Goal: Task Accomplishment & Management: Use online tool/utility

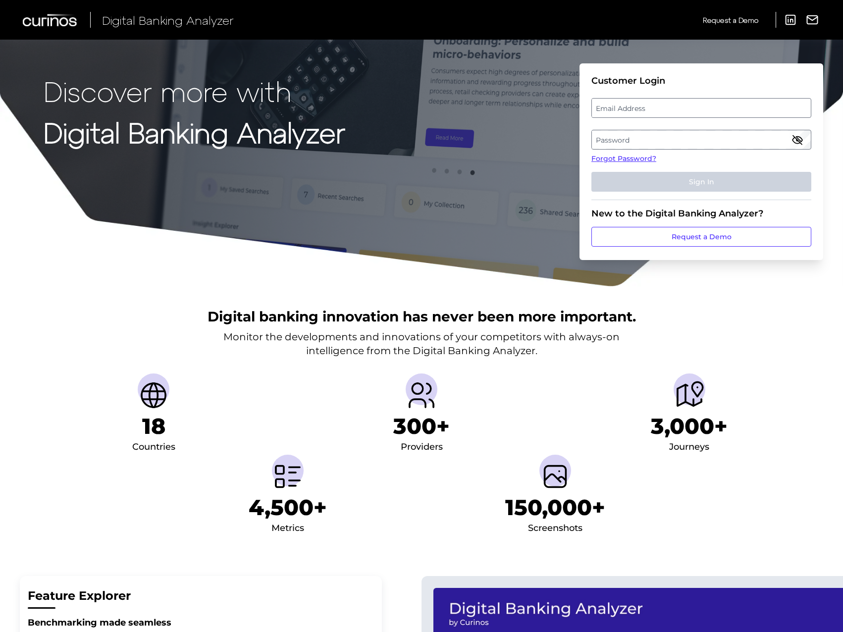
click at [650, 107] on label "Email Address" at bounding box center [701, 108] width 219 height 18
click at [650, 107] on input "email" at bounding box center [702, 108] width 220 height 20
type input "[EMAIL_ADDRESS][DOMAIN_NAME]"
click at [638, 137] on label "Password" at bounding box center [701, 140] width 219 height 18
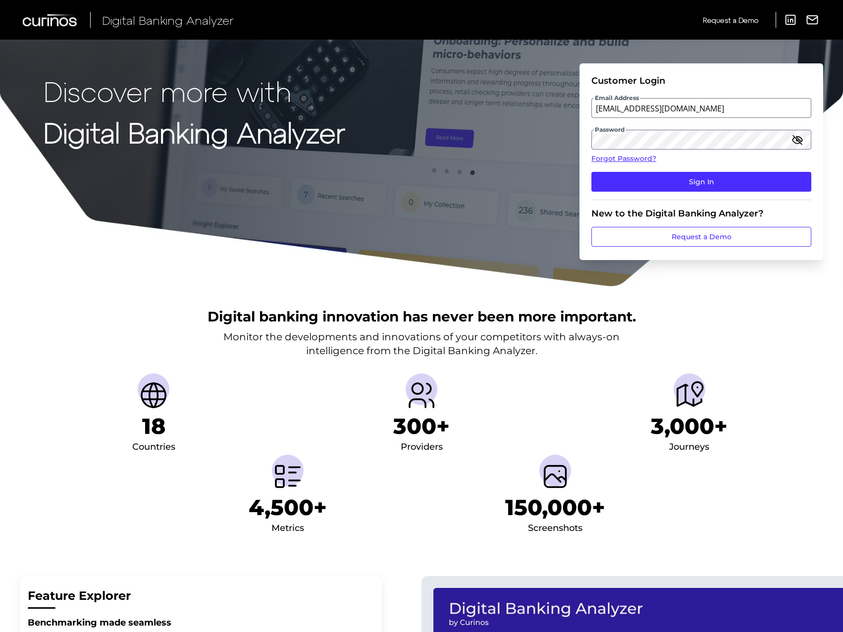
drag, startPoint x: 684, startPoint y: 184, endPoint x: 792, endPoint y: 146, distance: 115.2
click at [792, 146] on icon "button" at bounding box center [798, 140] width 12 height 12
click at [701, 178] on button "Sign In" at bounding box center [702, 182] width 220 height 20
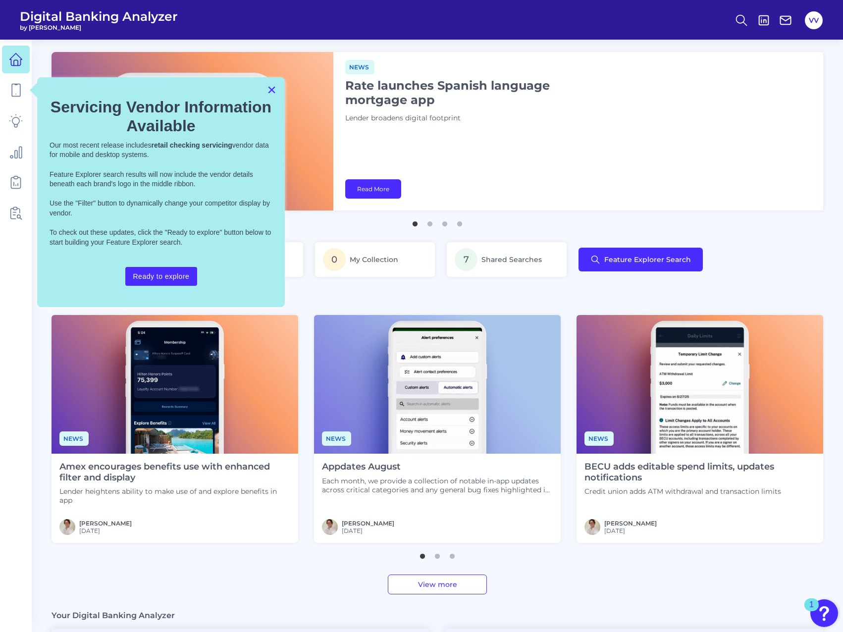
click at [270, 86] on button "×" at bounding box center [271, 90] width 9 height 16
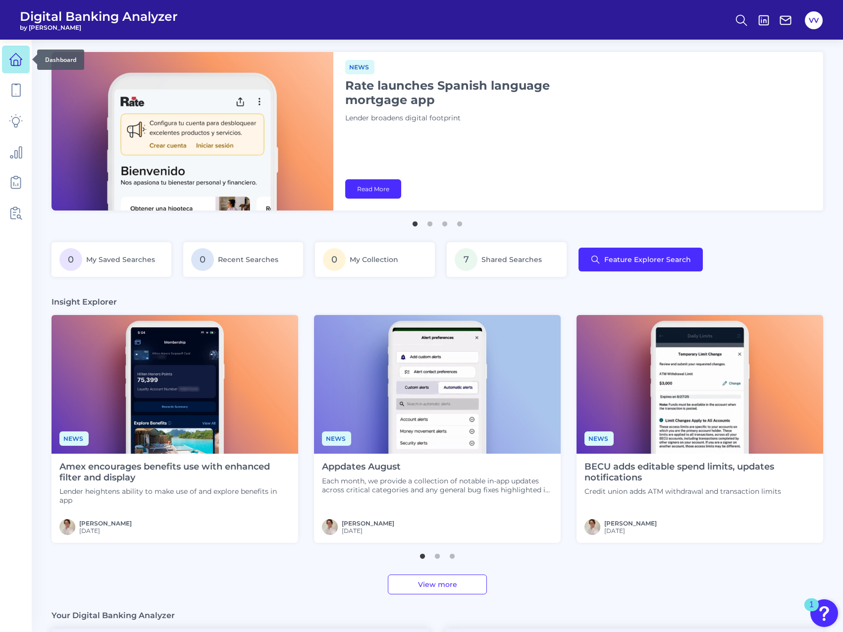
click at [16, 63] on icon at bounding box center [16, 60] width 14 height 14
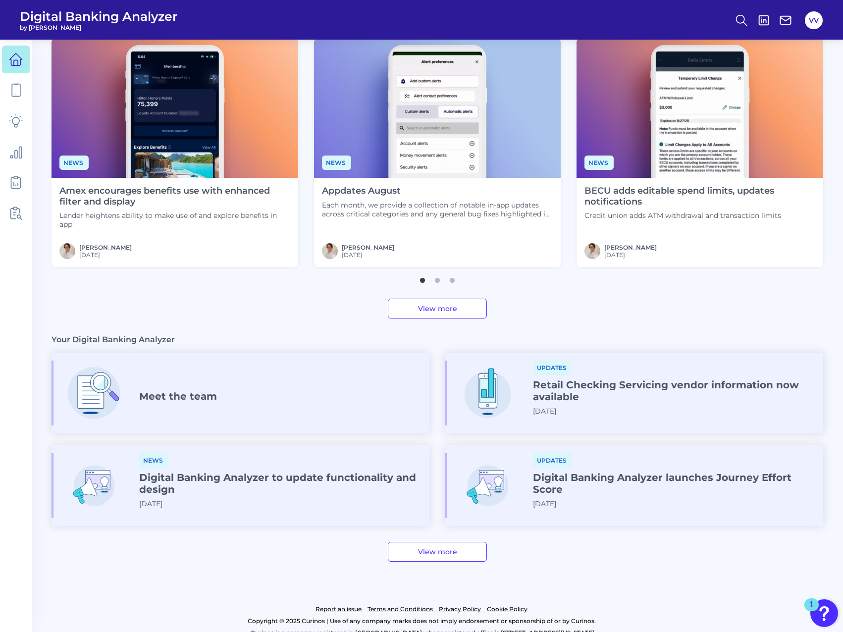
scroll to position [291, 0]
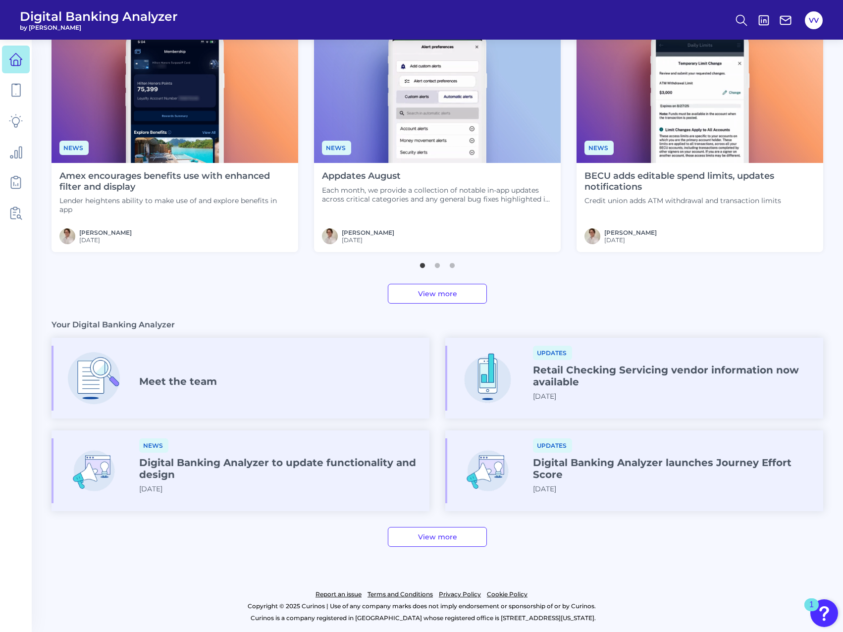
click at [436, 298] on link "View more" at bounding box center [437, 294] width 99 height 20
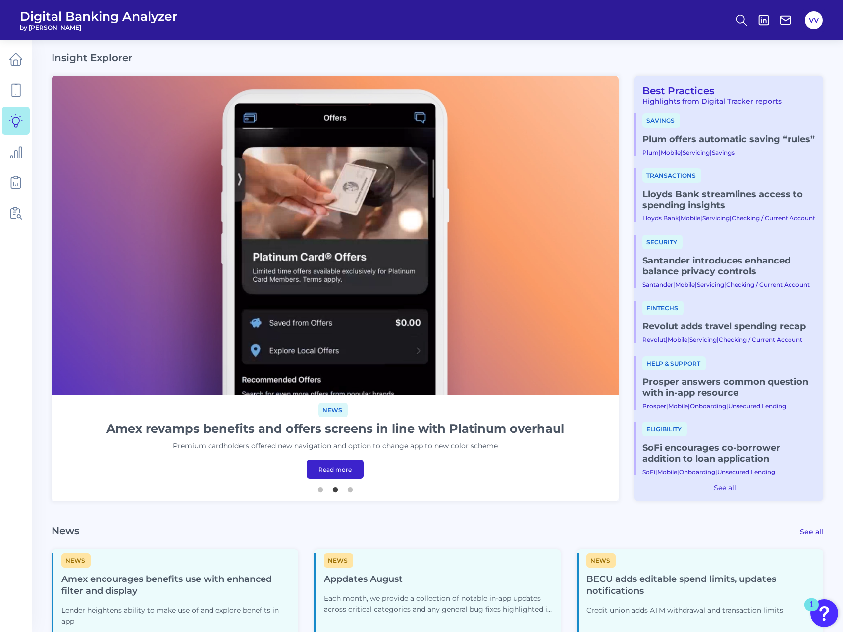
scroll to position [3, 0]
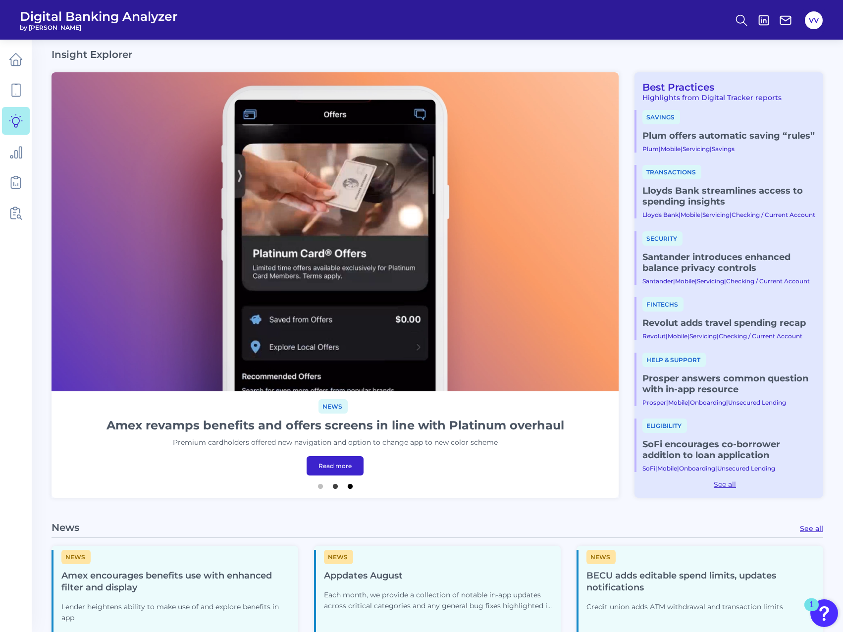
click at [347, 484] on button "3" at bounding box center [350, 484] width 10 height 10
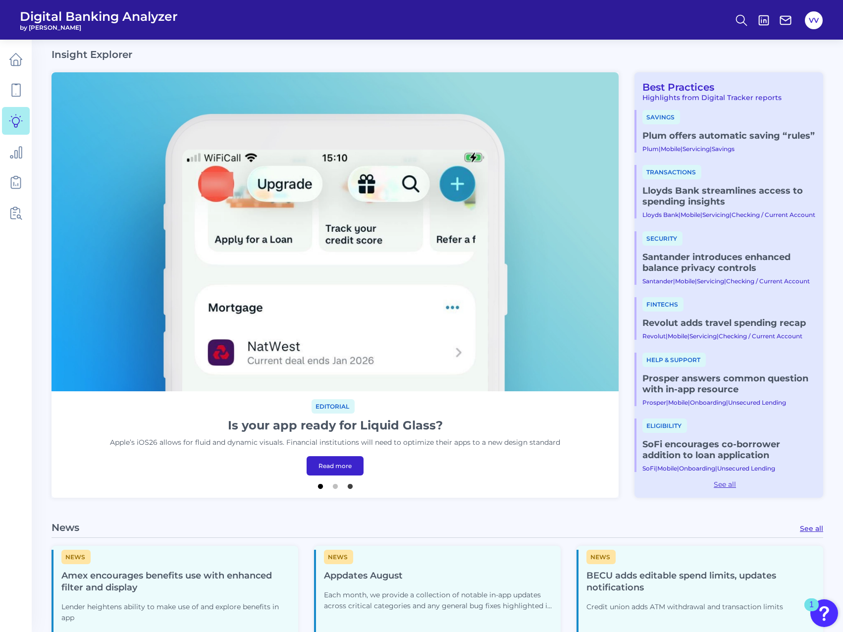
click at [319, 488] on button "1" at bounding box center [321, 484] width 10 height 10
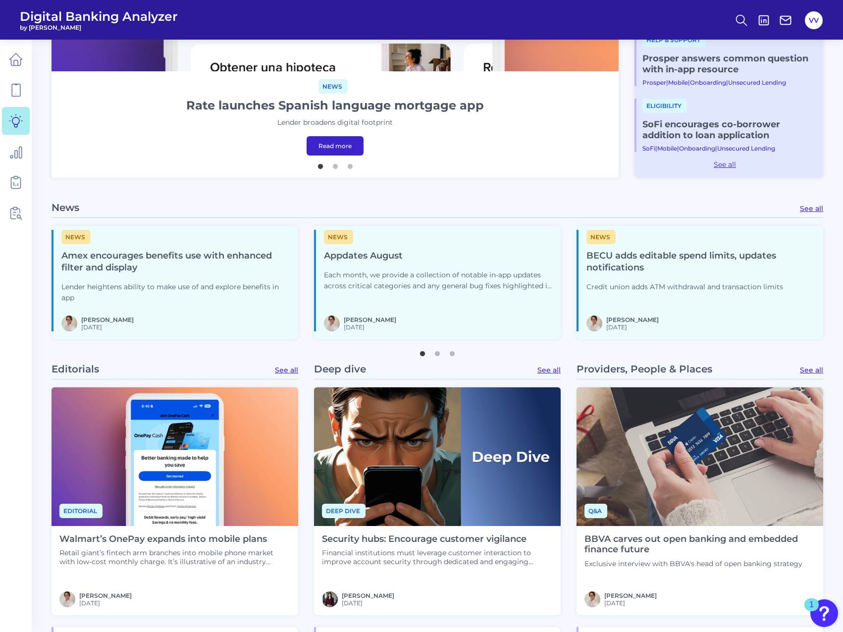
scroll to position [325, 0]
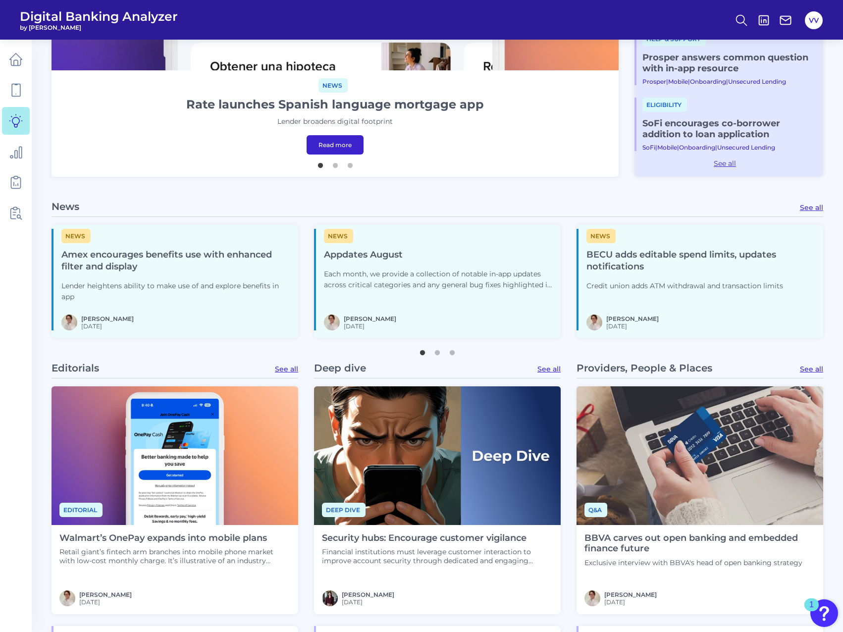
click at [820, 615] on img "Open Resource Center, 1 new notification" at bounding box center [825, 614] width 28 height 28
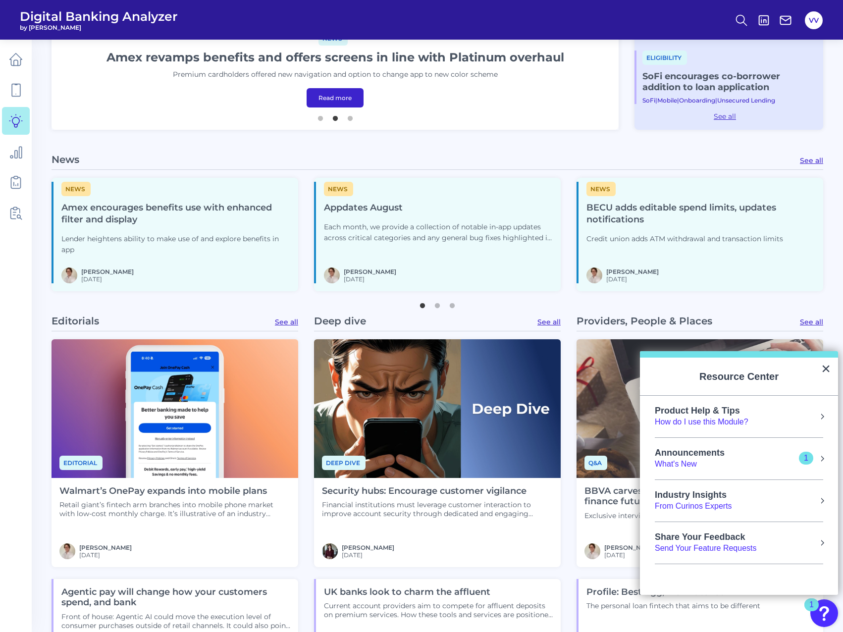
scroll to position [372, 0]
click at [823, 370] on button "×" at bounding box center [826, 369] width 9 height 16
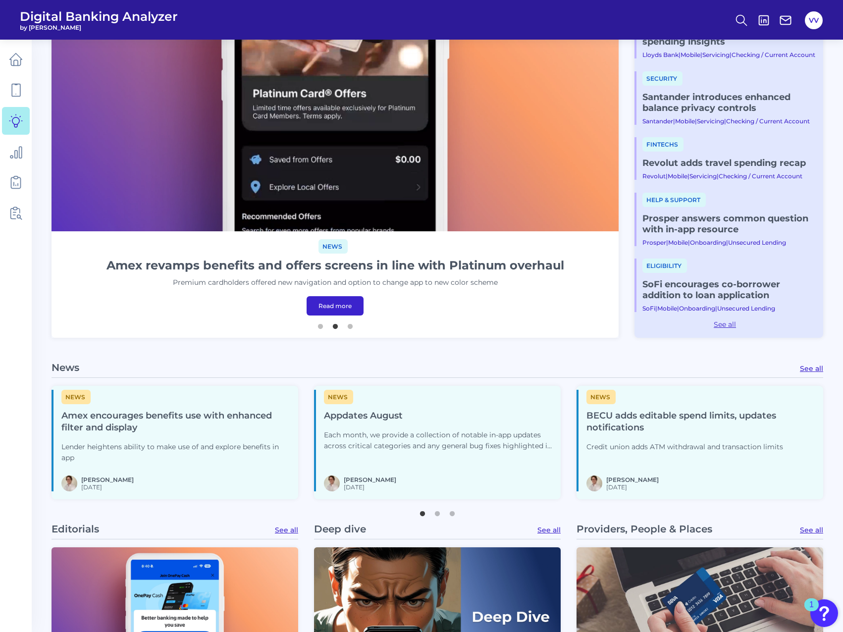
scroll to position [134, 0]
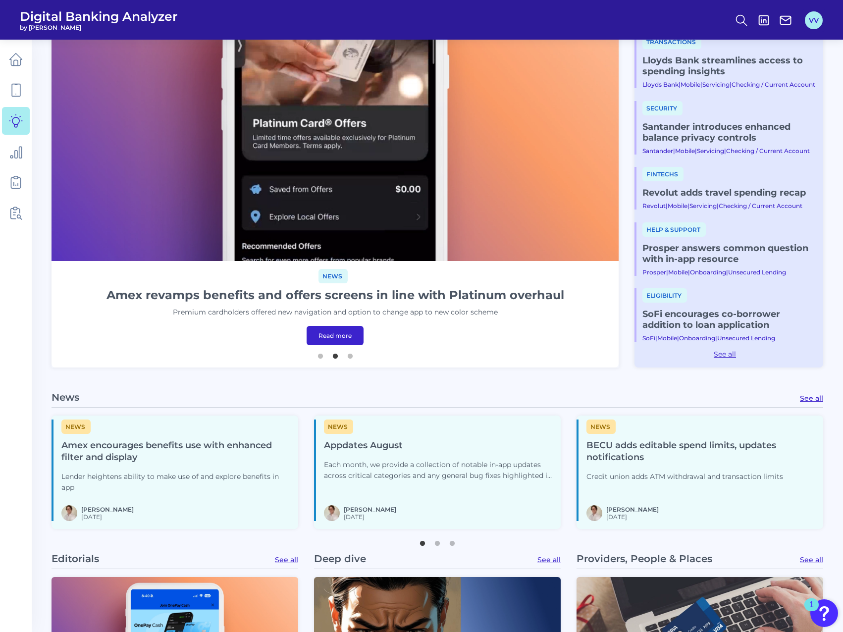
click at [813, 25] on button "VV" at bounding box center [814, 20] width 18 height 18
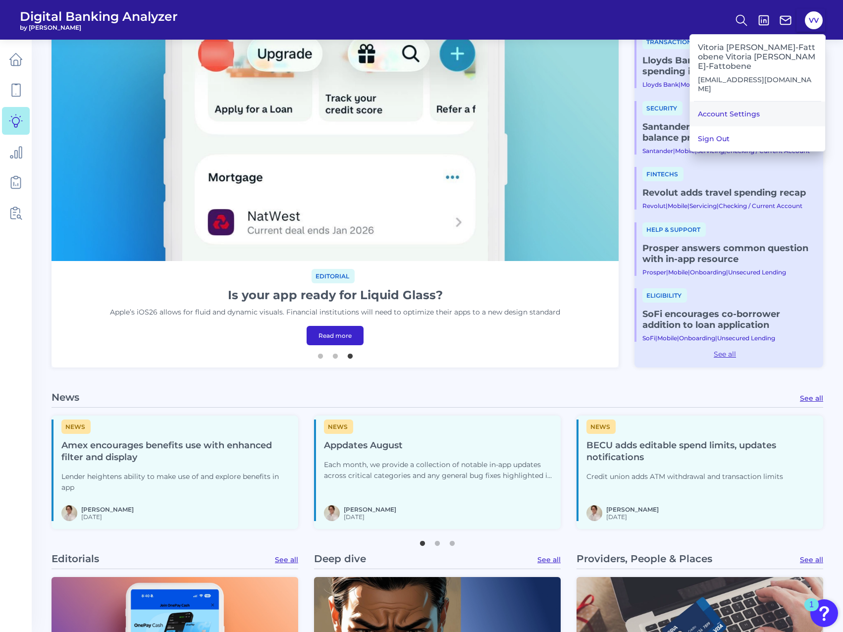
click at [749, 103] on link "Account Settings" at bounding box center [757, 114] width 135 height 25
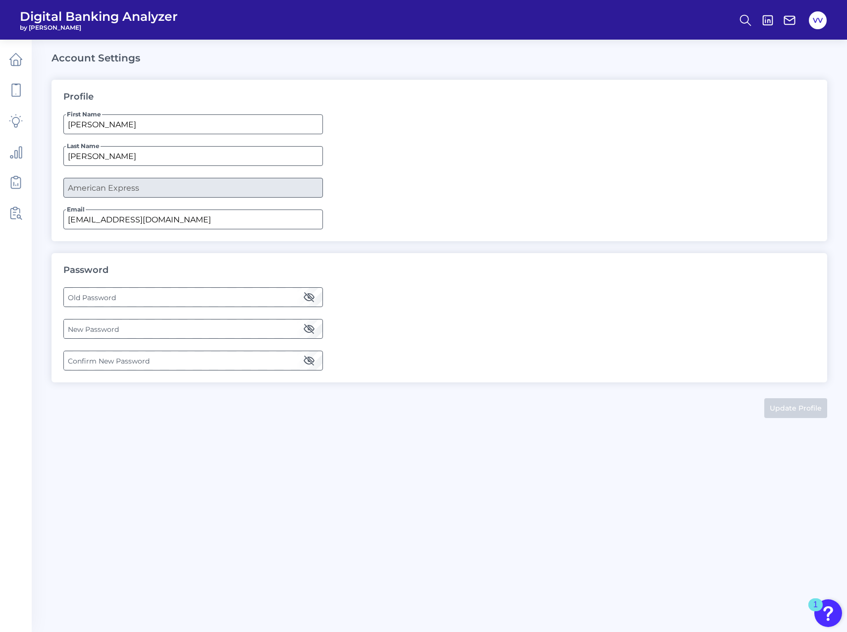
click at [152, 299] on label "Old Password" at bounding box center [193, 297] width 258 height 18
drag, startPoint x: 116, startPoint y: 336, endPoint x: 111, endPoint y: 334, distance: 5.8
click at [111, 334] on label "New Password" at bounding box center [193, 329] width 258 height 18
click at [83, 357] on label "Confirm New Password" at bounding box center [193, 361] width 258 height 18
click at [785, 398] on button "Update Profile" at bounding box center [796, 408] width 63 height 20
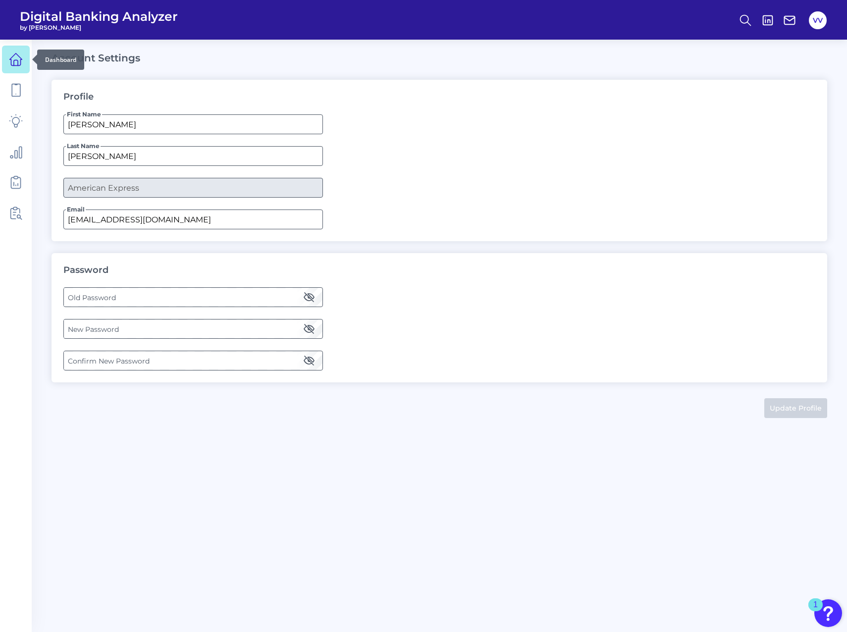
click at [17, 63] on icon at bounding box center [16, 60] width 14 height 14
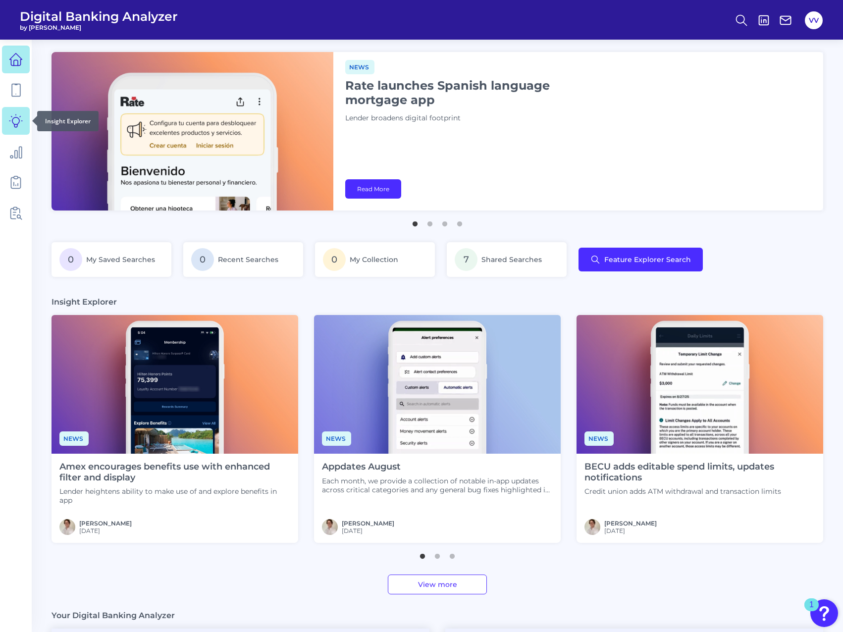
click at [8, 134] on link at bounding box center [16, 121] width 28 height 28
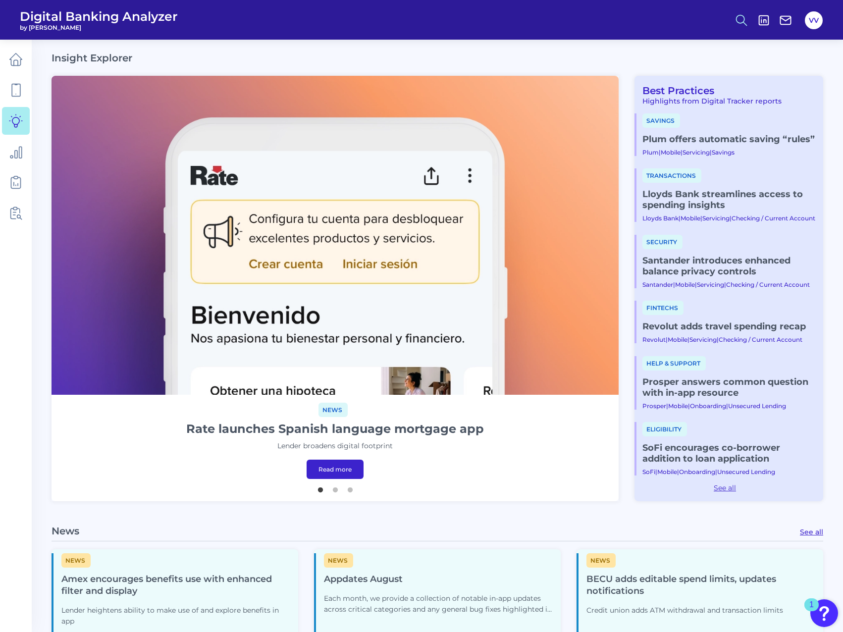
click at [747, 9] on button at bounding box center [741, 20] width 23 height 23
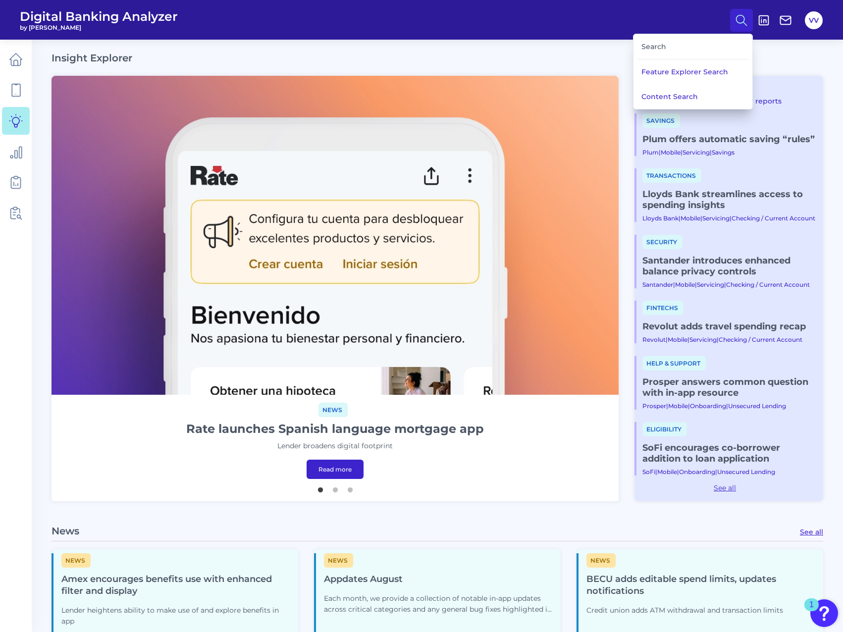
click at [741, 16] on icon at bounding box center [742, 20] width 14 height 14
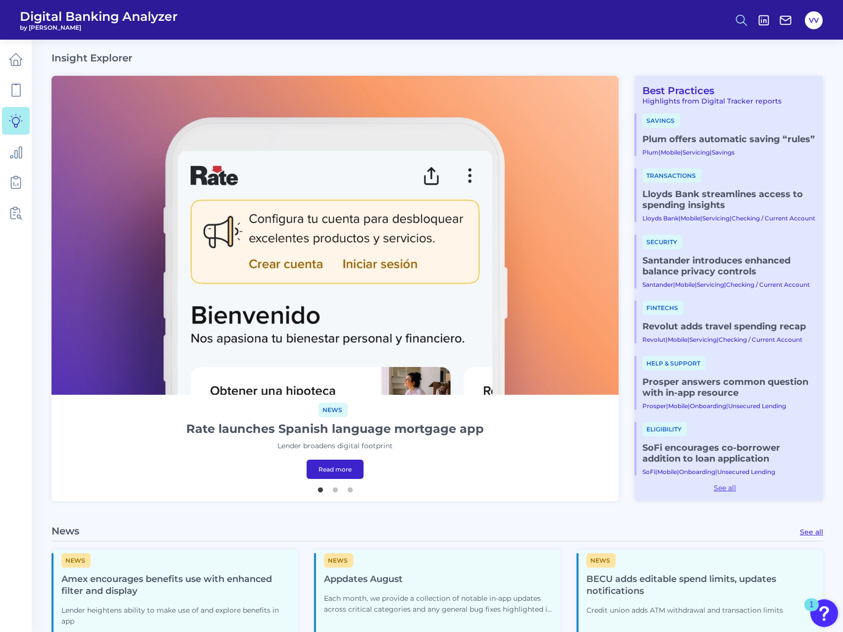
click at [732, 31] on button at bounding box center [741, 20] width 23 height 23
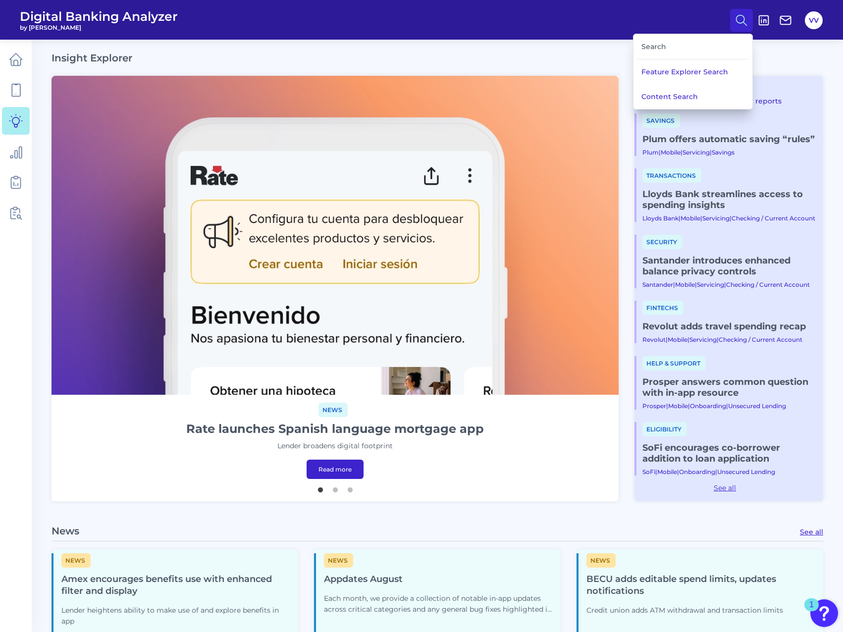
click at [699, 50] on div "Search" at bounding box center [693, 46] width 111 height 25
click at [665, 45] on div "Search" at bounding box center [693, 46] width 111 height 25
drag, startPoint x: 665, startPoint y: 45, endPoint x: 648, endPoint y: 45, distance: 16.4
click at [648, 45] on div "Search" at bounding box center [693, 46] width 111 height 25
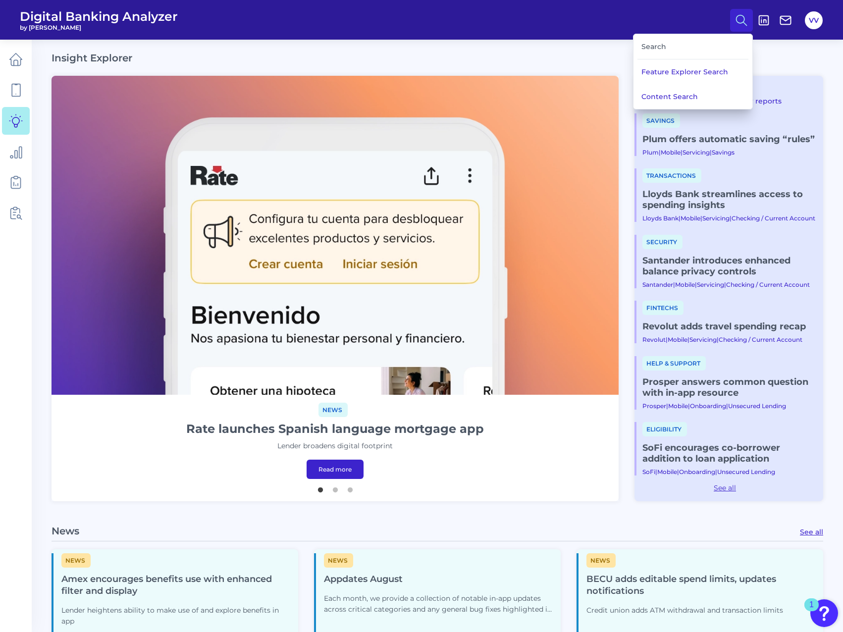
click at [638, 53] on div "Search" at bounding box center [693, 46] width 111 height 25
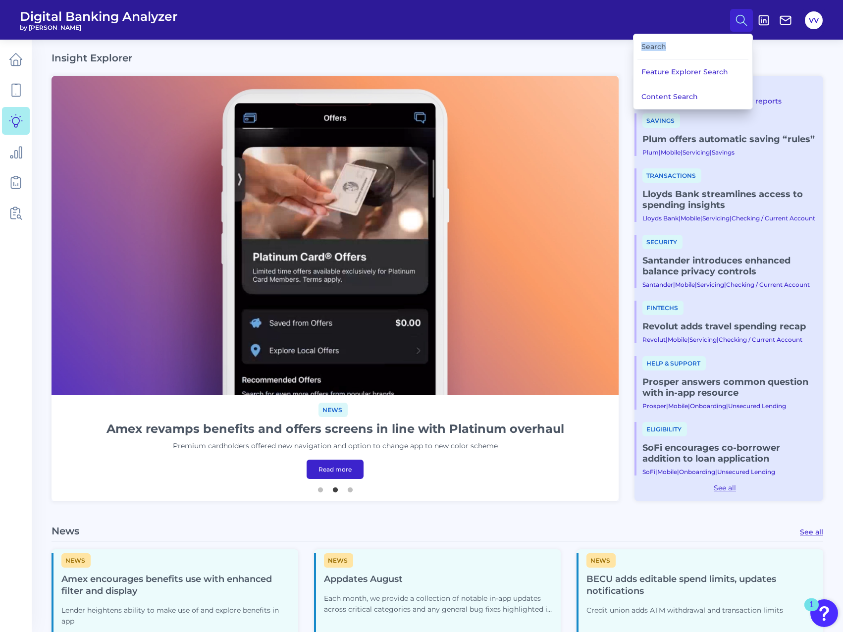
click at [641, 54] on div "Search" at bounding box center [693, 46] width 111 height 25
click at [733, 13] on button at bounding box center [741, 20] width 23 height 23
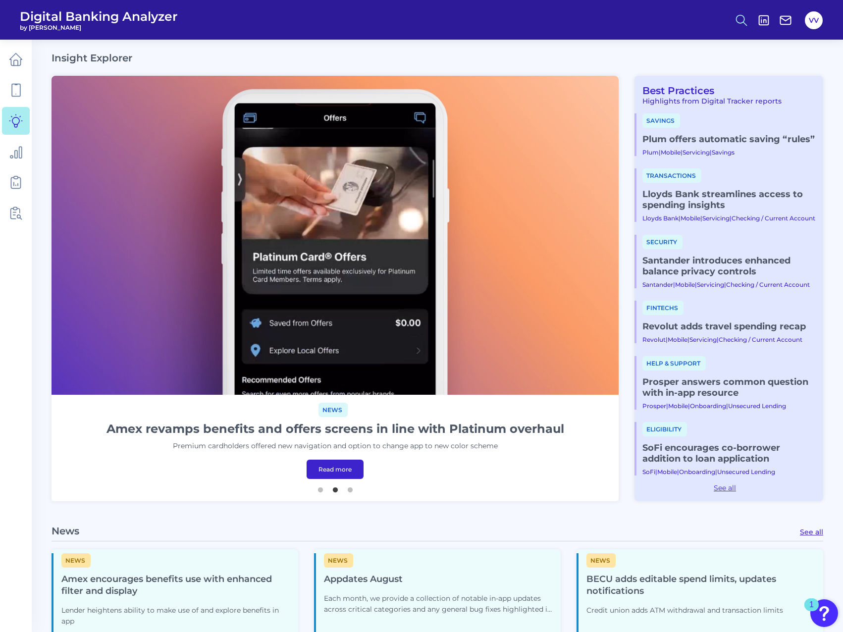
click at [733, 13] on button at bounding box center [741, 20] width 23 height 23
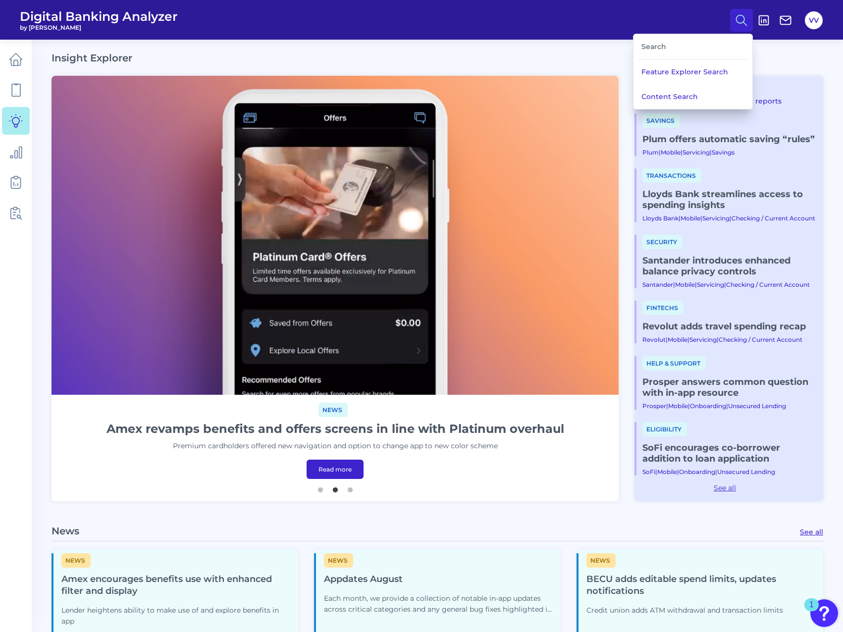
drag, startPoint x: 666, startPoint y: 48, endPoint x: 657, endPoint y: 49, distance: 9.0
click at [657, 49] on div "Search" at bounding box center [693, 46] width 111 height 25
click at [657, 47] on div "Search" at bounding box center [693, 46] width 111 height 25
click at [669, 93] on button "Content Search" at bounding box center [693, 96] width 119 height 25
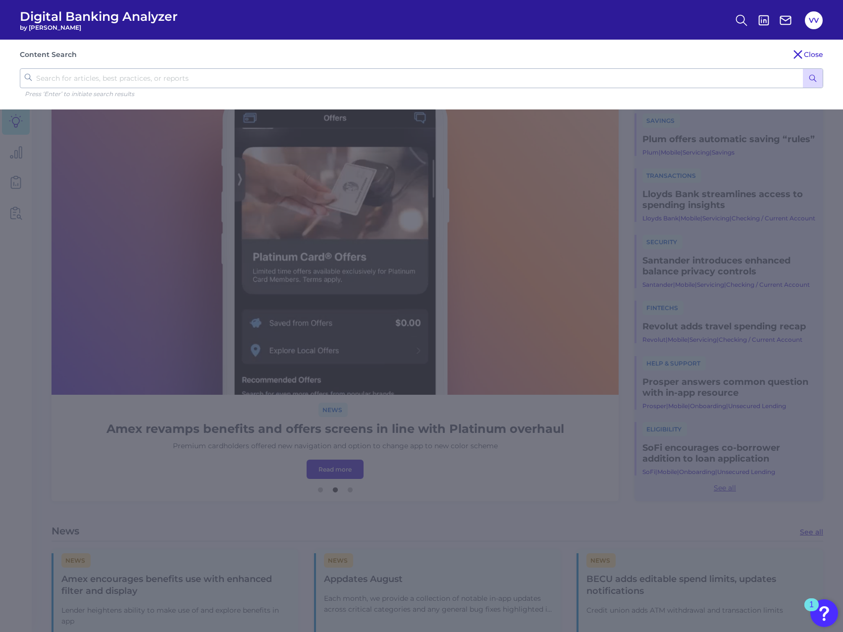
click at [615, 78] on input "text" at bounding box center [422, 78] width 804 height 20
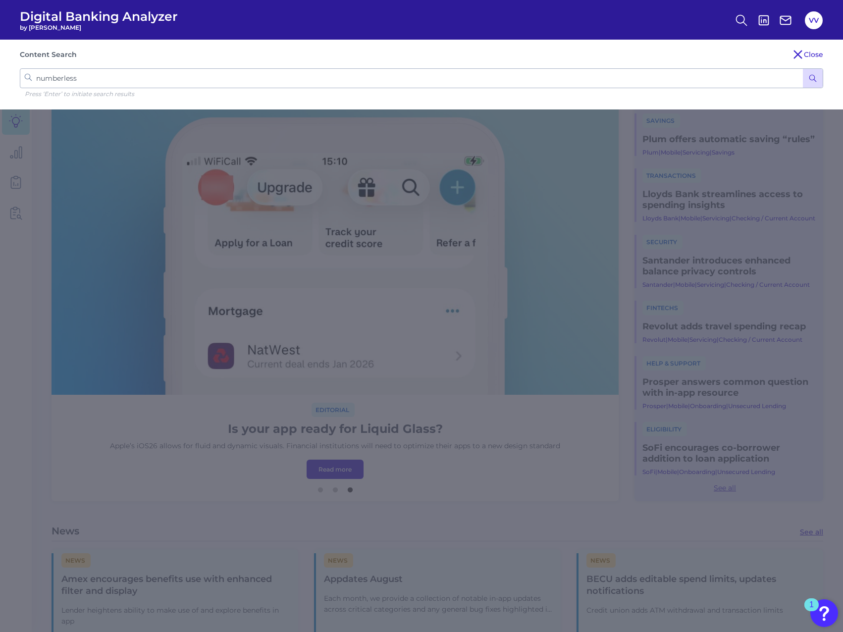
type input "numberless"
click at [809, 88] on div "Content Search Close numberless Press ‘Enter’ to initiate search results" at bounding box center [421, 75] width 843 height 70
click at [816, 81] on line "submit" at bounding box center [815, 80] width 2 height 2
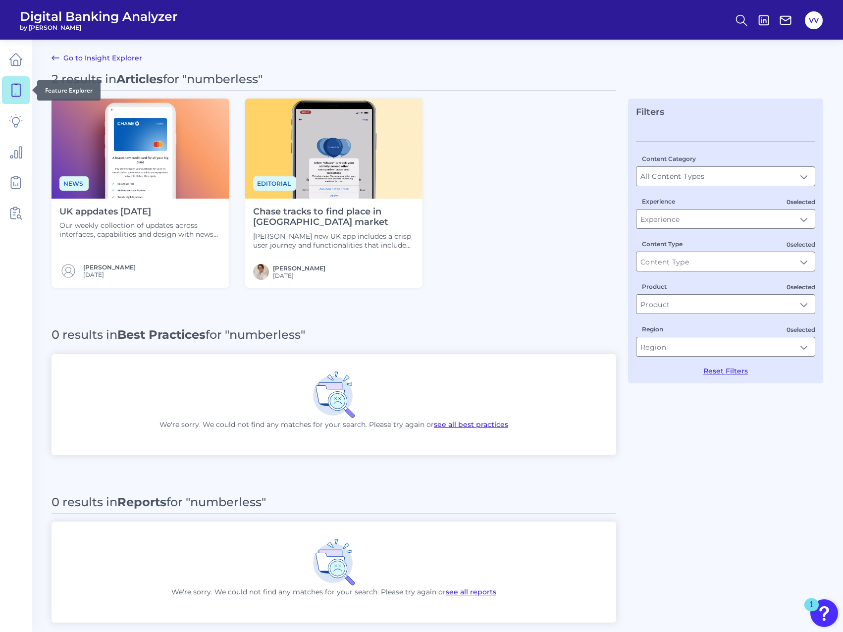
click at [13, 89] on icon at bounding box center [16, 90] width 14 height 14
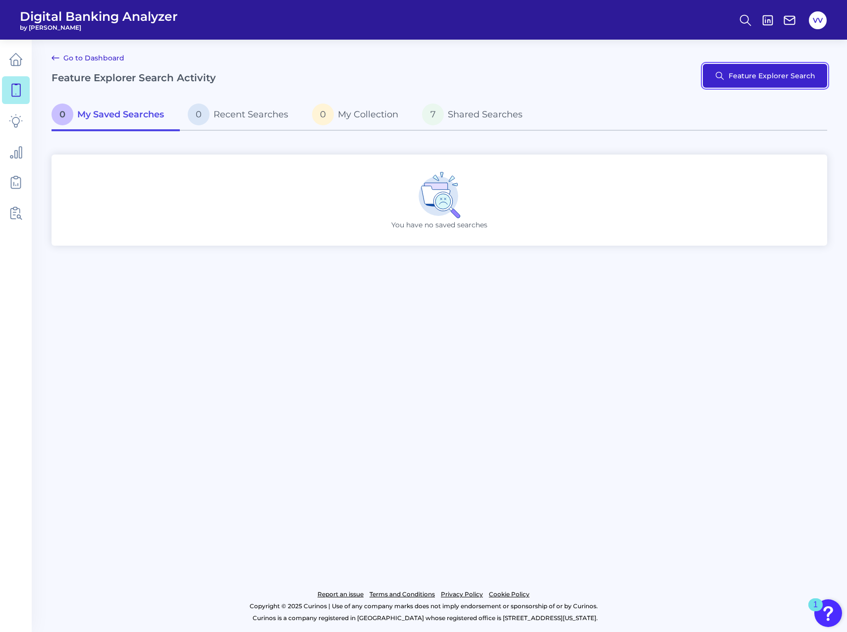
click at [791, 80] on button "Feature Explorer Search" at bounding box center [765, 76] width 124 height 24
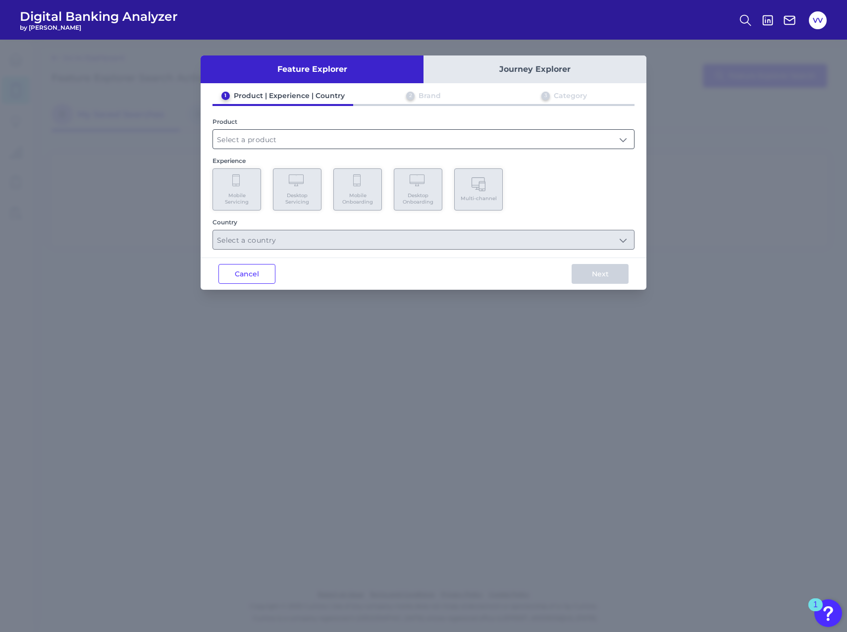
click at [523, 148] on input "text" at bounding box center [423, 139] width 421 height 19
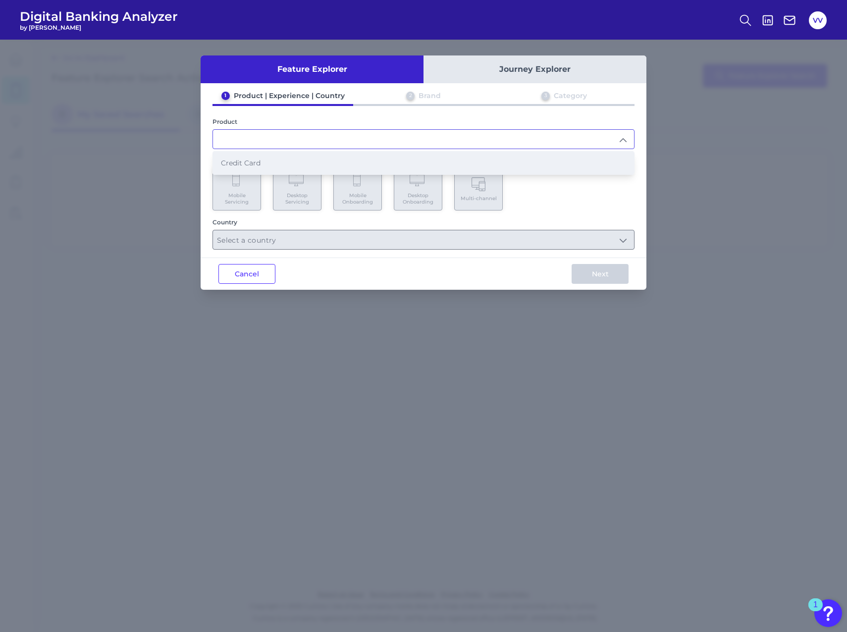
click at [453, 162] on li "Credit Card" at bounding box center [423, 163] width 421 height 23
type input "Credit Card"
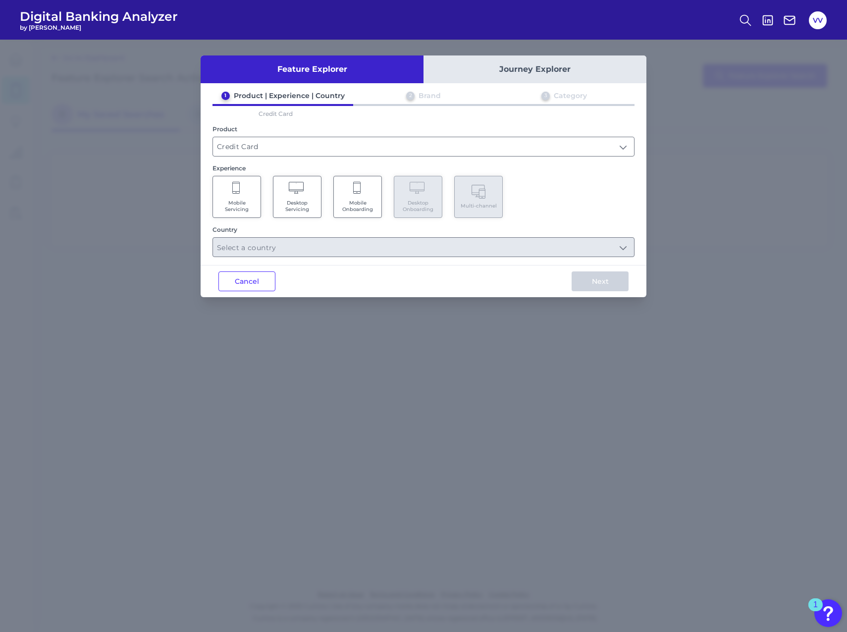
click at [237, 197] on Servicing "Mobile Servicing" at bounding box center [237, 197] width 49 height 42
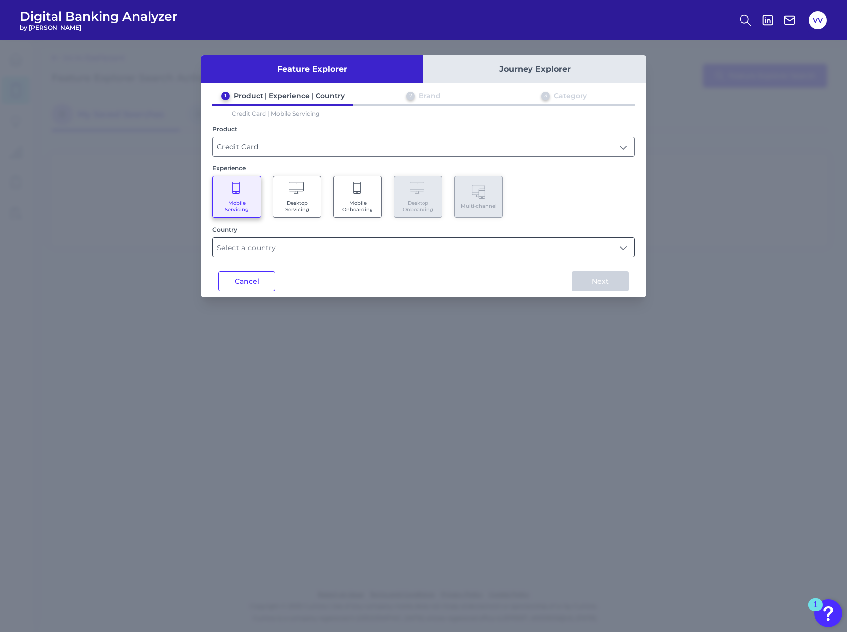
click at [254, 252] on input "text" at bounding box center [423, 247] width 421 height 19
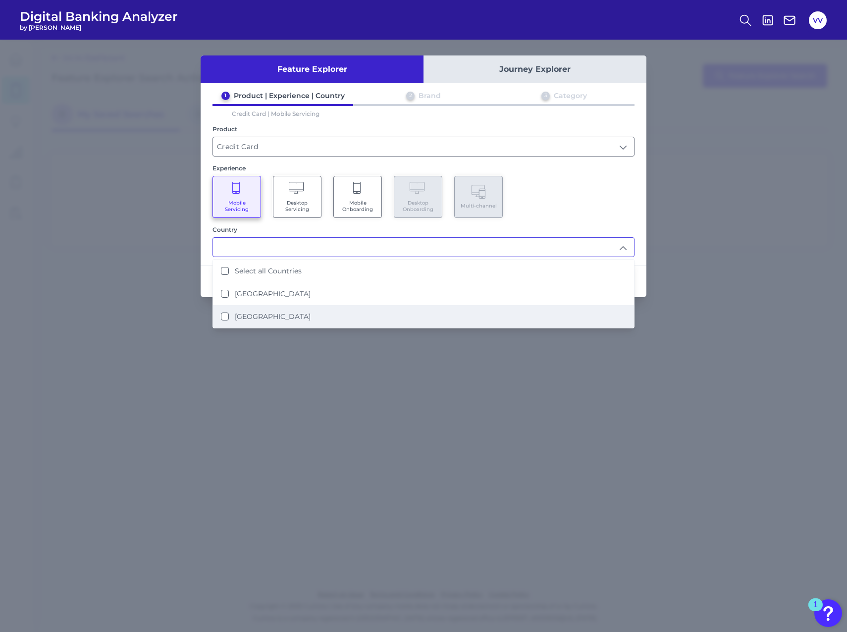
click at [223, 311] on li "United States" at bounding box center [423, 316] width 421 height 23
type input "United States"
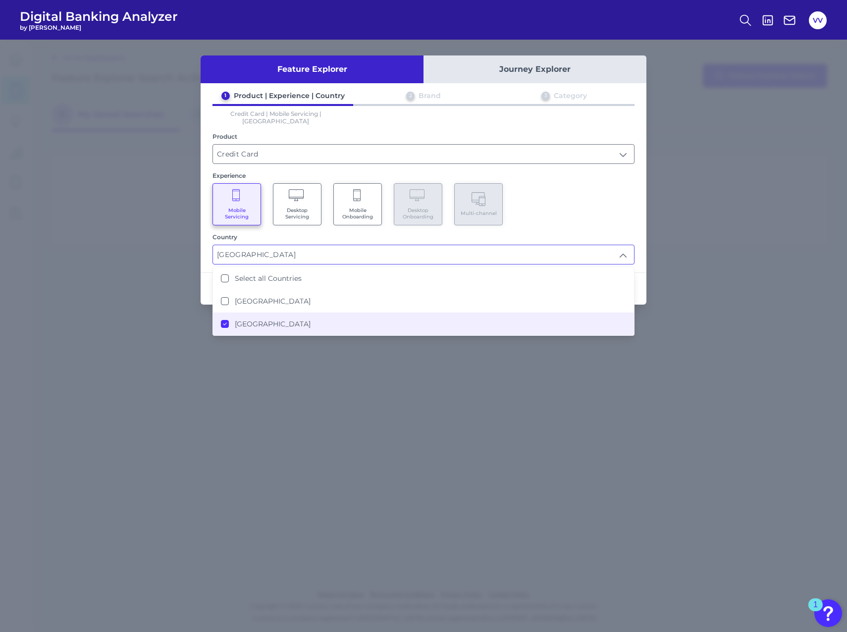
drag, startPoint x: 530, startPoint y: 212, endPoint x: 560, endPoint y: 210, distance: 30.8
click at [560, 210] on div "Mobile Servicing Desktop Servicing Mobile Onboarding Desktop Onboarding Multi-c…" at bounding box center [424, 204] width 422 height 42
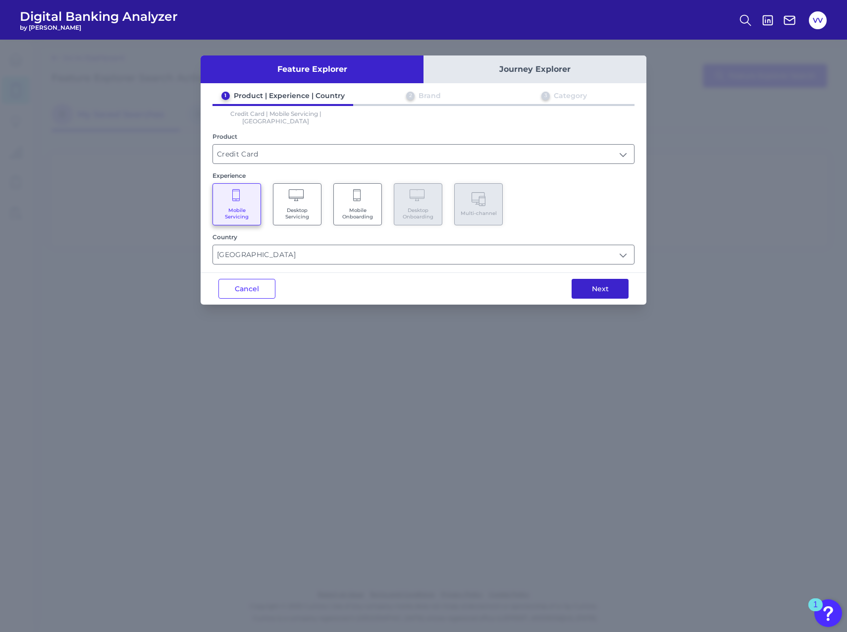
drag, startPoint x: 603, startPoint y: 272, endPoint x: 611, endPoint y: 277, distance: 10.2
click at [611, 279] on button "Next" at bounding box center [600, 289] width 57 height 20
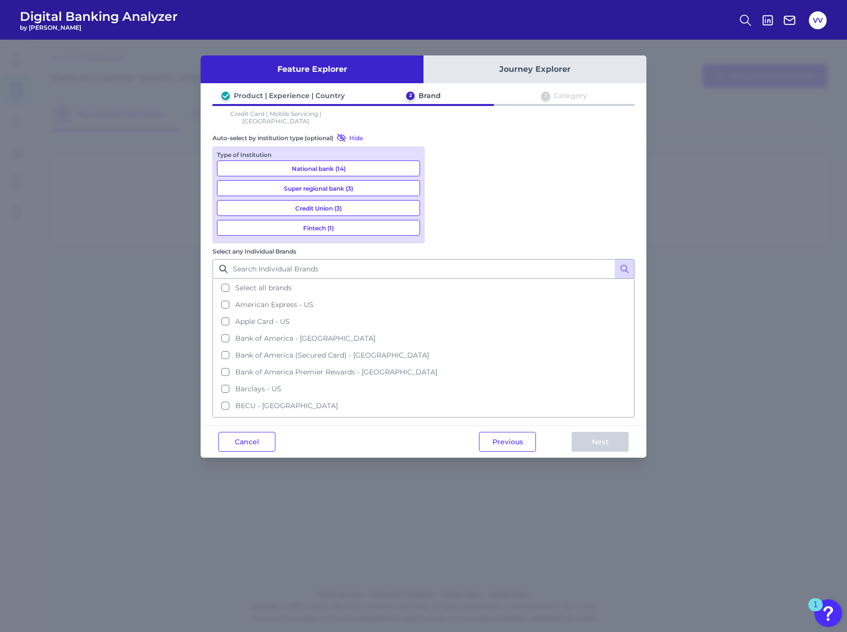
click at [352, 162] on button "National bank (14)" at bounding box center [318, 169] width 203 height 16
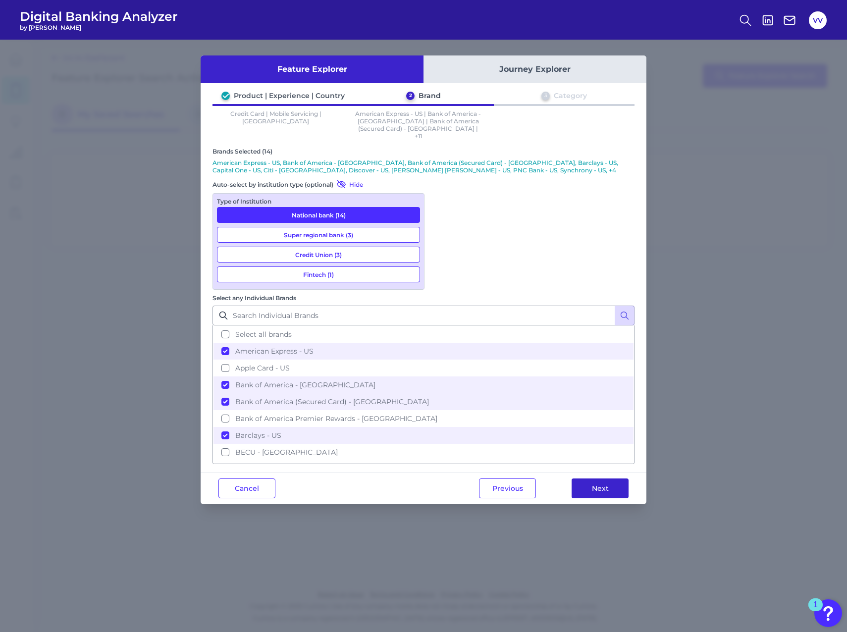
click at [591, 479] on button "Next" at bounding box center [600, 489] width 57 height 20
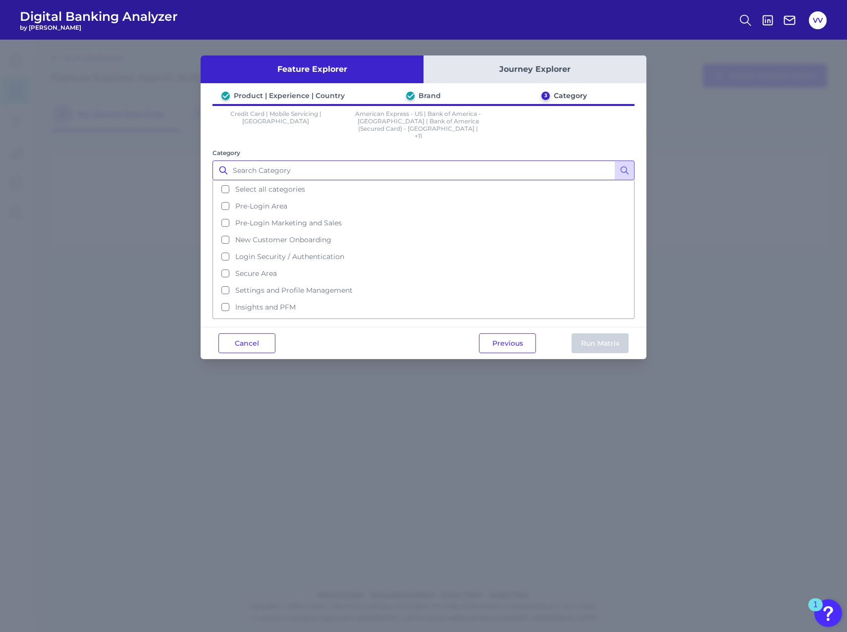
click at [346, 163] on input "Category" at bounding box center [424, 171] width 422 height 20
type input "numberless"
click at [618, 161] on button at bounding box center [625, 171] width 20 height 20
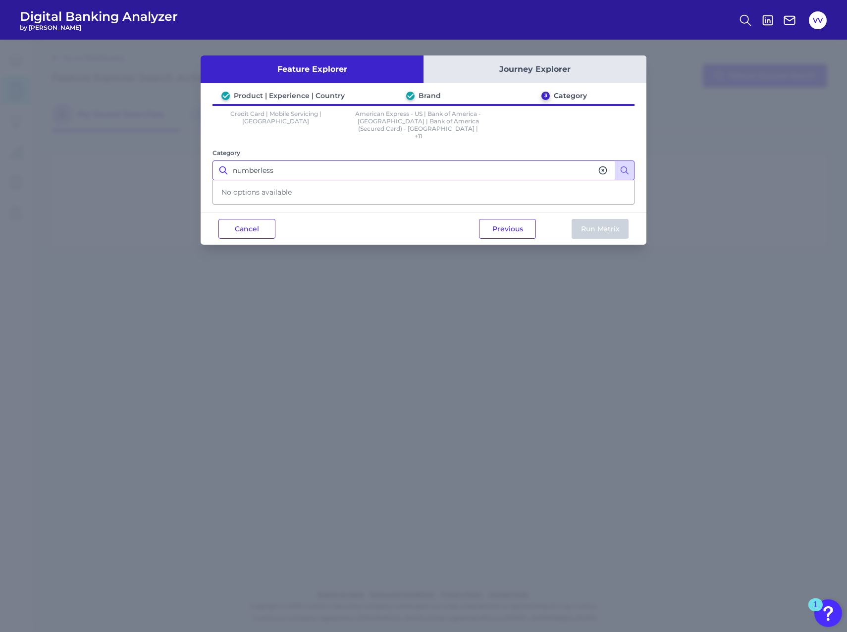
click at [525, 161] on input "numberless" at bounding box center [424, 171] width 422 height 20
click at [571, 148] on div "Category No options available" at bounding box center [424, 176] width 422 height 57
drag, startPoint x: 606, startPoint y: 158, endPoint x: 603, endPoint y: 138, distance: 20.1
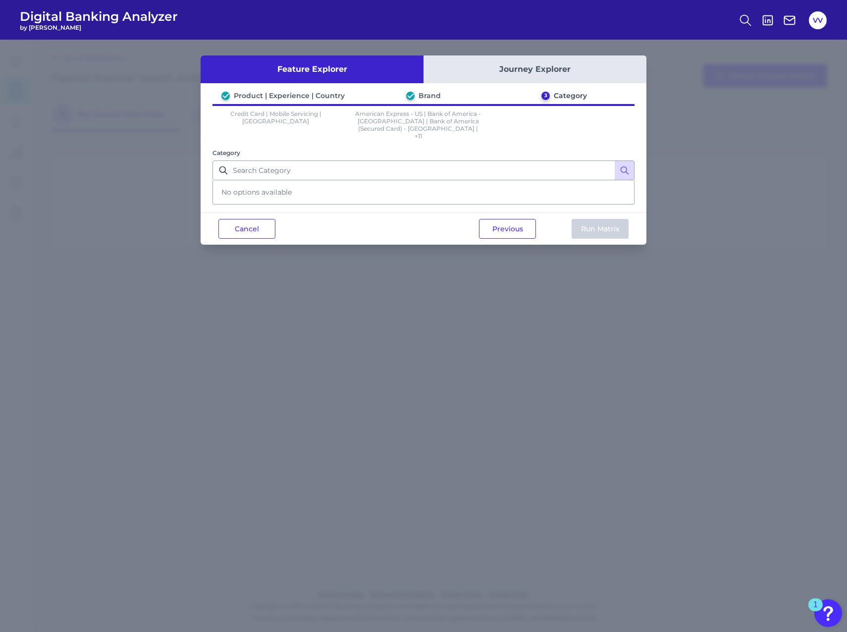
click at [603, 138] on div "Product | Experience | Country Brand 3 Category Credit Card | Mobile Servicing …" at bounding box center [424, 147] width 446 height 113
click at [627, 170] on button at bounding box center [625, 171] width 20 height 20
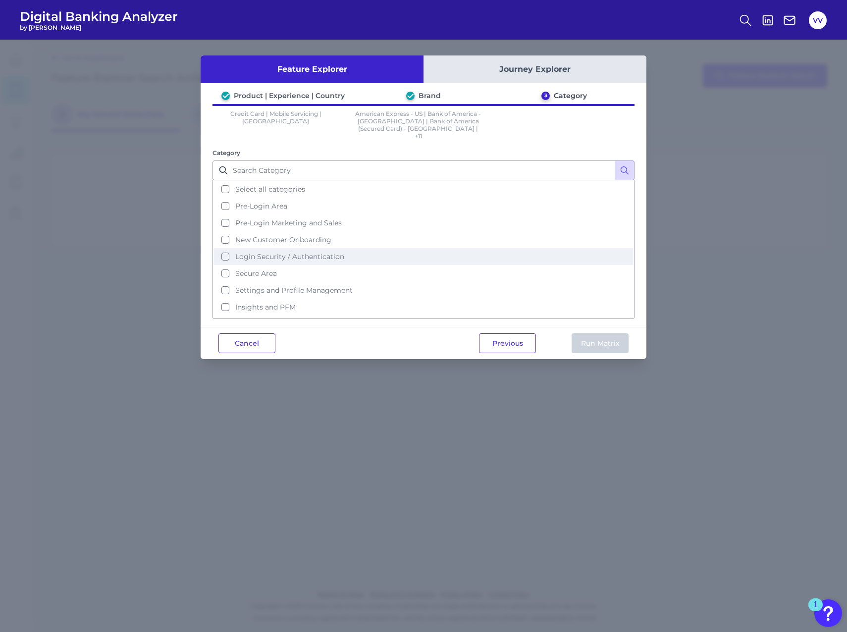
scroll to position [48, 0]
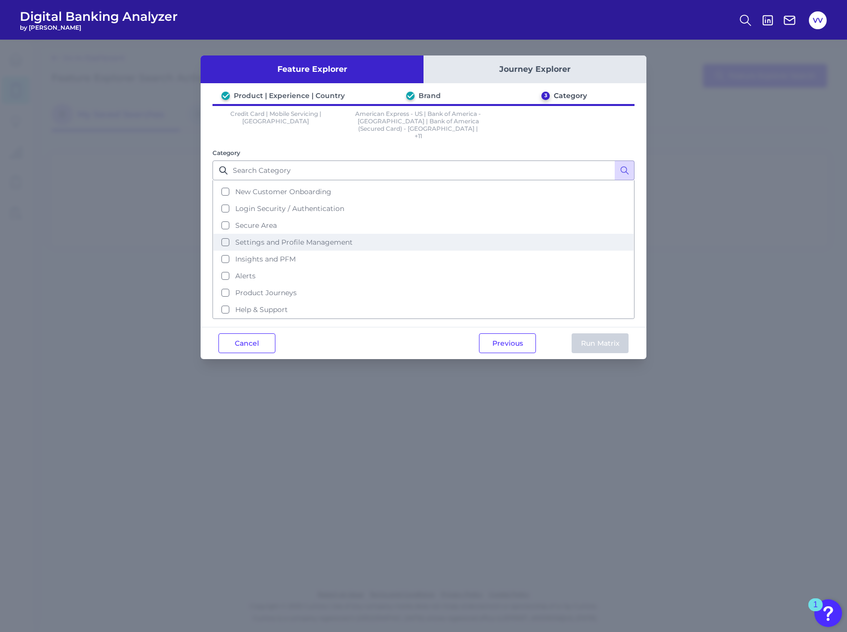
click at [226, 234] on button "Settings and Profile Management" at bounding box center [424, 242] width 420 height 17
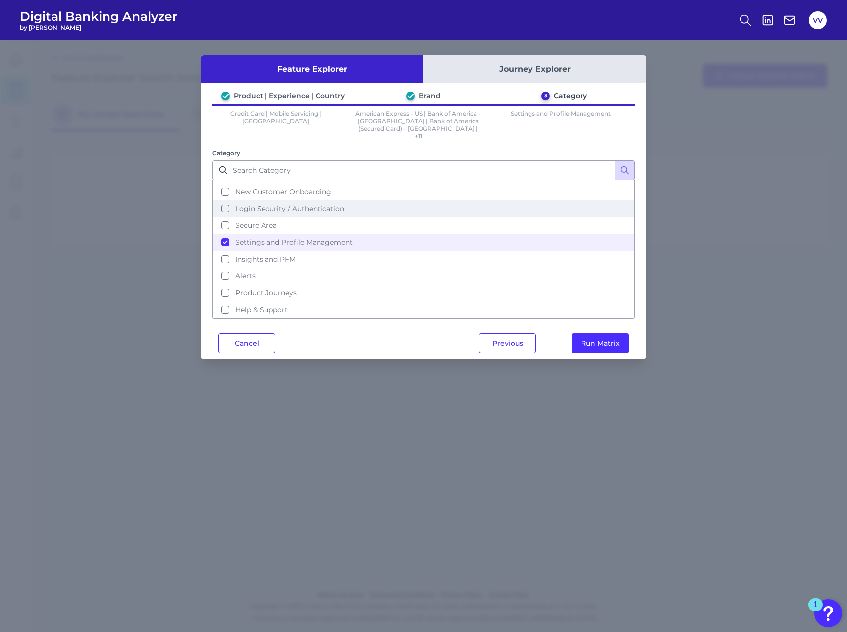
scroll to position [0, 0]
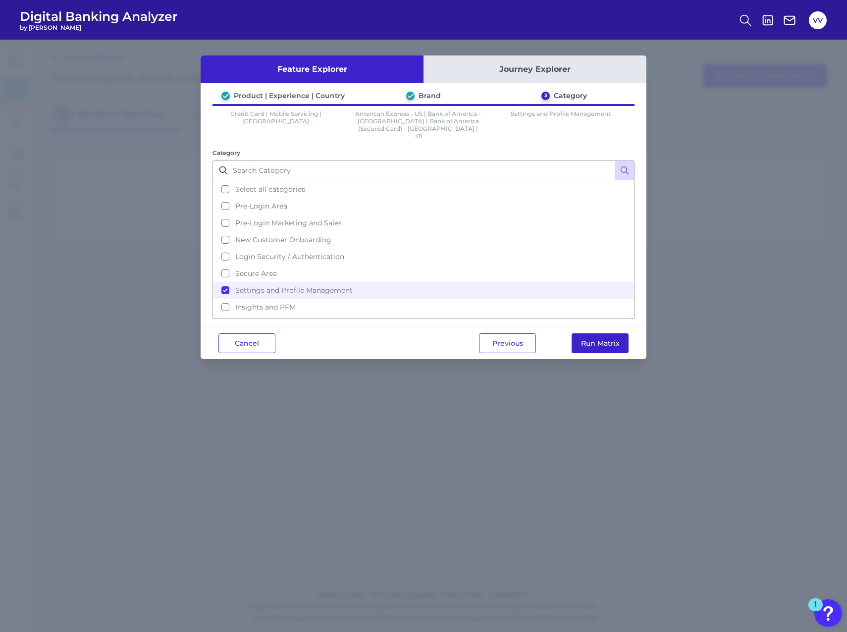
click at [590, 341] on button "Run Matrix" at bounding box center [600, 343] width 57 height 20
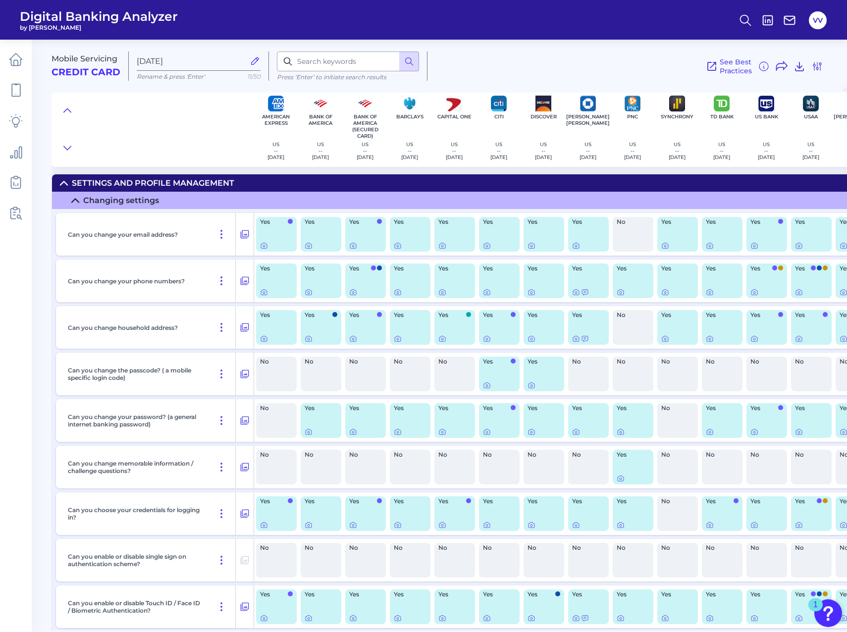
scroll to position [0, 0]
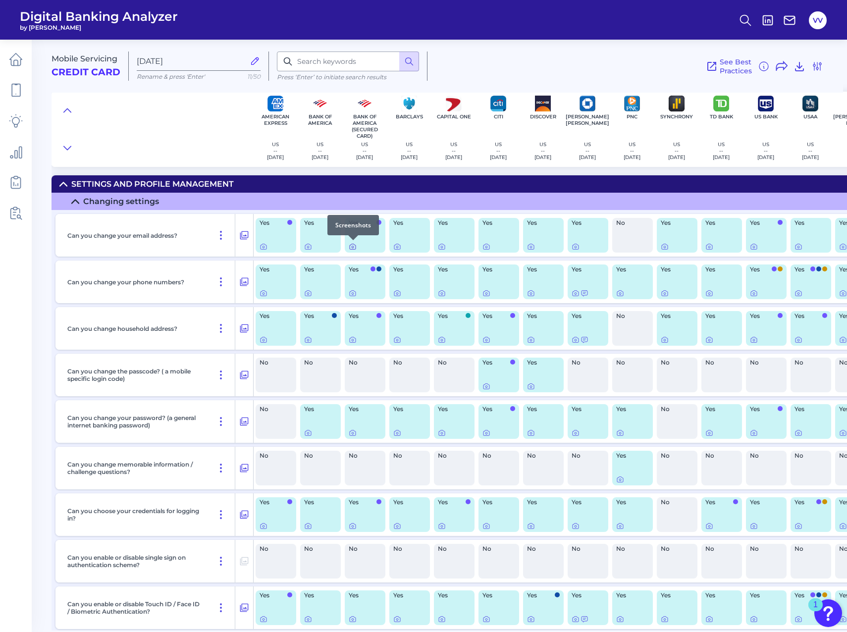
click at [353, 248] on icon at bounding box center [353, 247] width 2 height 2
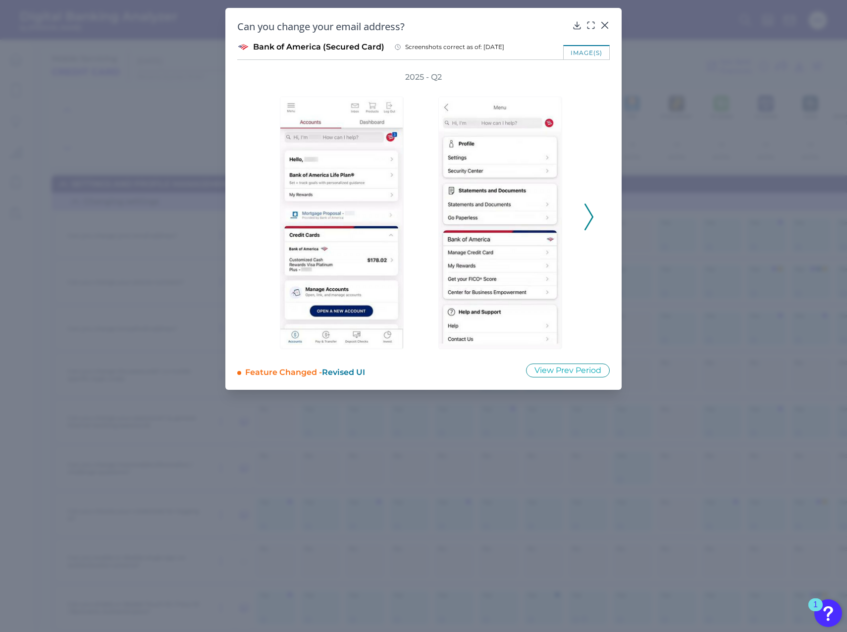
drag, startPoint x: 250, startPoint y: 562, endPoint x: 243, endPoint y: 550, distance: 14.0
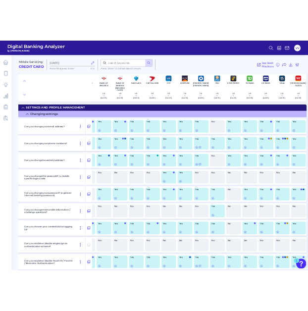
scroll to position [0, 0]
